Goal: Information Seeking & Learning: Learn about a topic

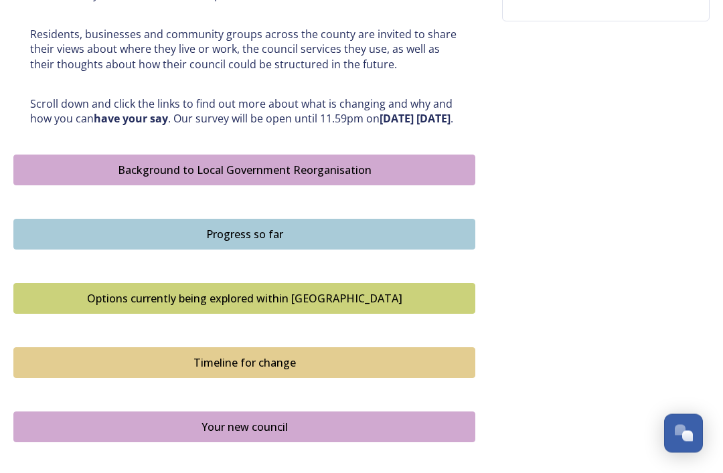
scroll to position [642, 0]
click at [124, 178] on div "Background to Local Government Reorganisation" at bounding box center [244, 170] width 447 height 16
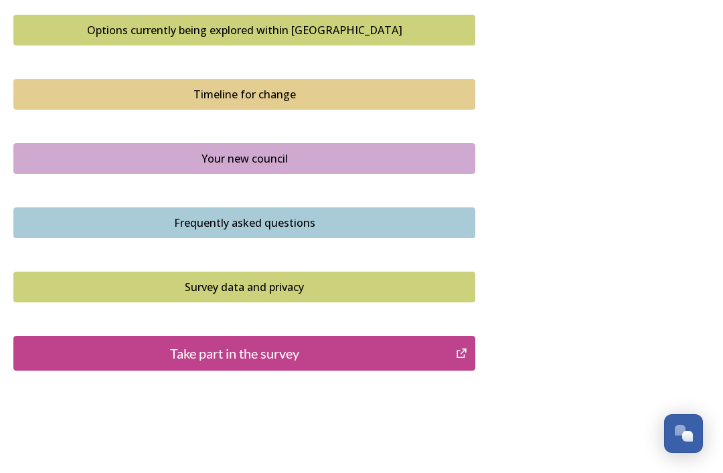
scroll to position [914, 0]
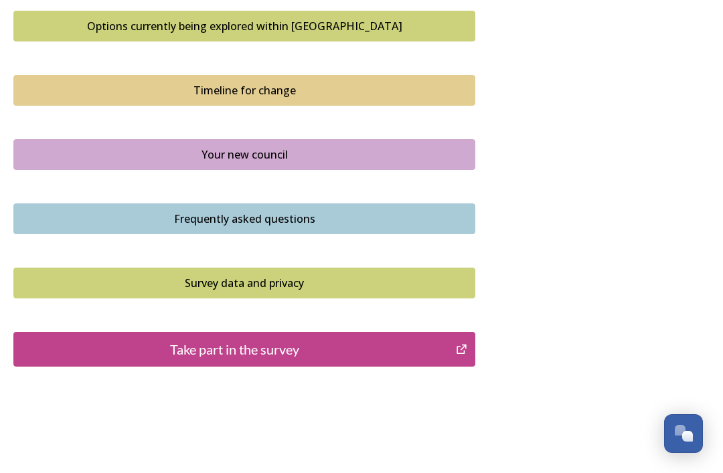
click at [115, 34] on div "Options currently being explored within [GEOGRAPHIC_DATA]" at bounding box center [244, 26] width 447 height 16
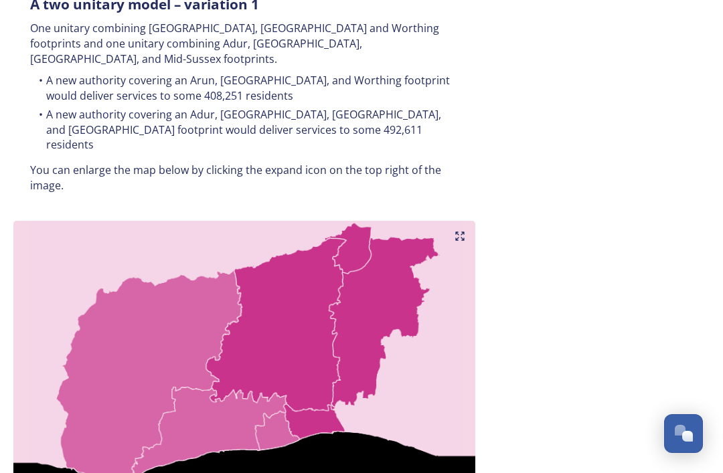
scroll to position [763, 0]
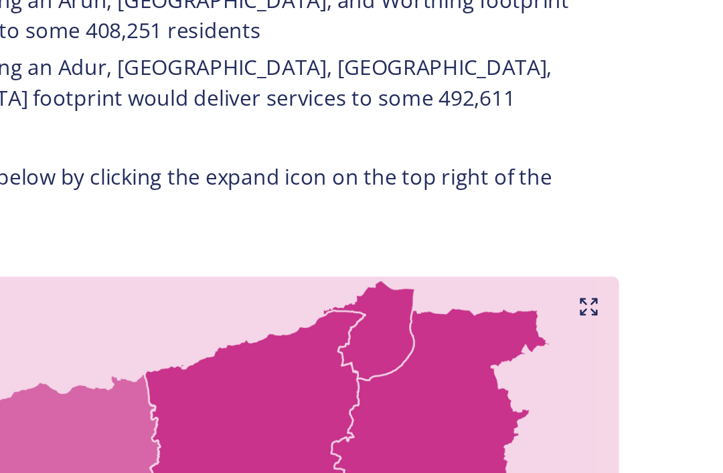
click at [193, 211] on img at bounding box center [244, 374] width 462 height 327
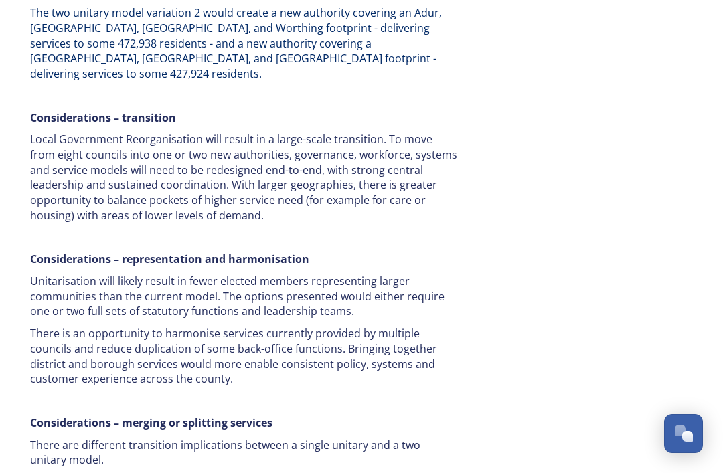
scroll to position [2296, 0]
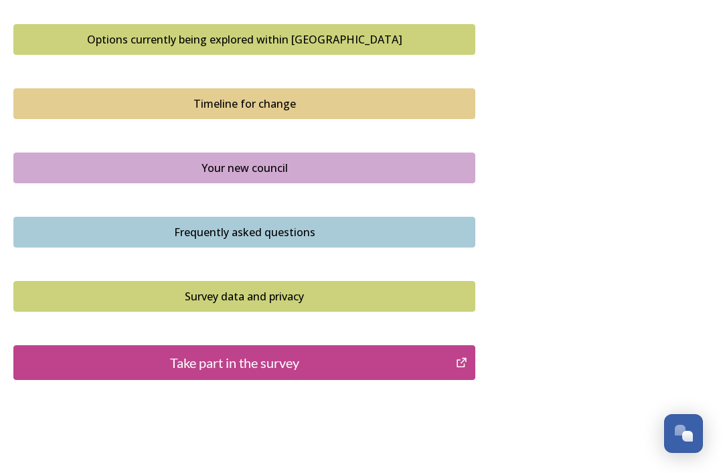
scroll to position [914, 0]
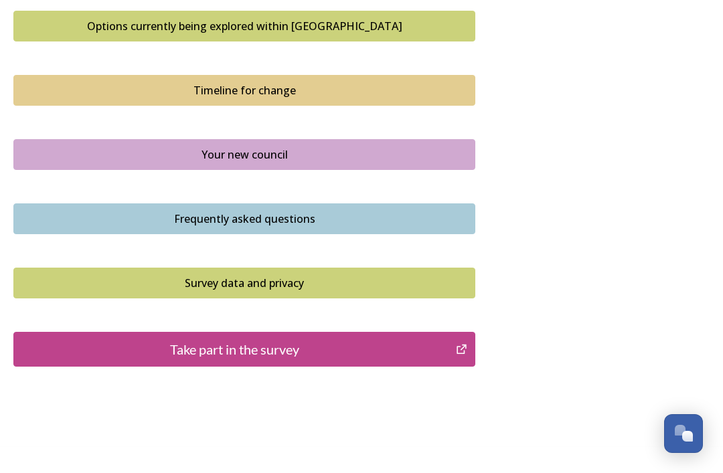
click at [201, 163] on div "Your new council" at bounding box center [244, 155] width 447 height 16
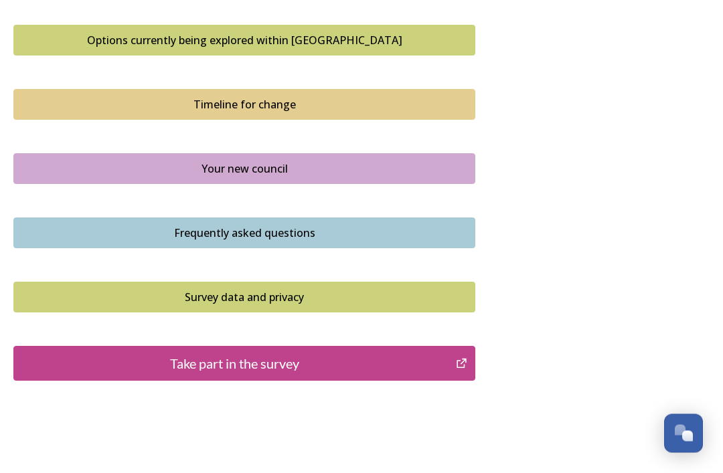
scroll to position [900, 0]
click at [159, 238] on div "Frequently asked questions" at bounding box center [244, 233] width 447 height 16
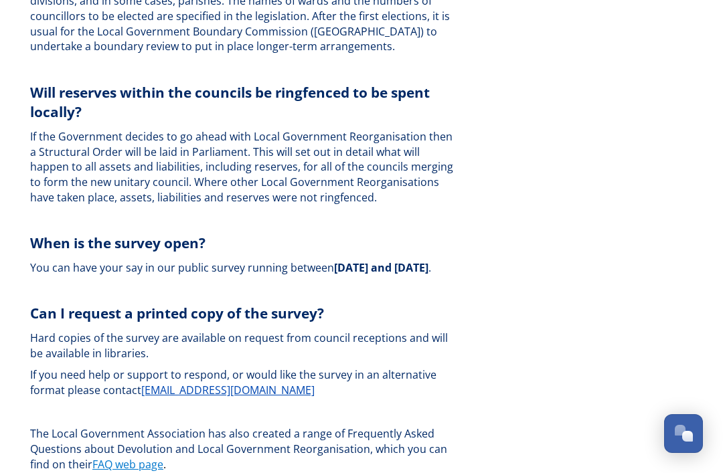
scroll to position [4227, 0]
